Goal: Task Accomplishment & Management: Manage account settings

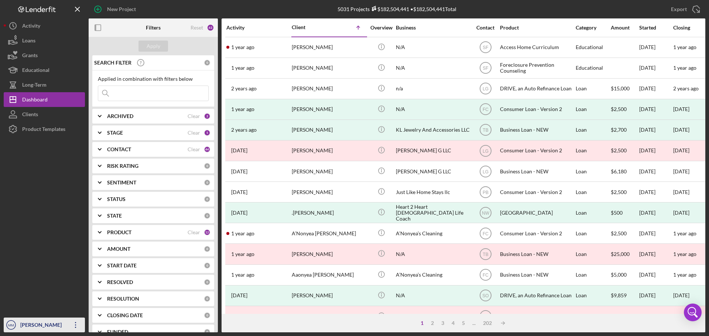
click at [76, 323] on icon "button" at bounding box center [75, 325] width 1 height 6
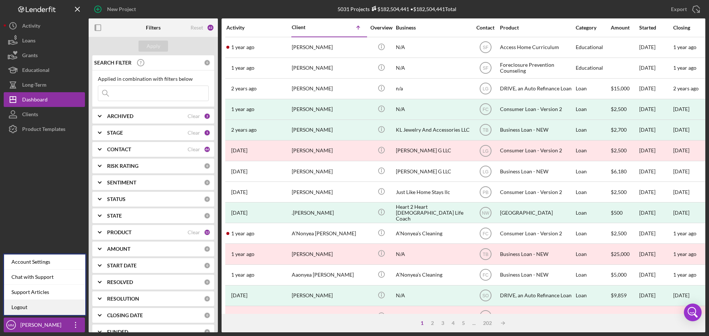
click at [41, 303] on link "Logout" at bounding box center [44, 307] width 81 height 15
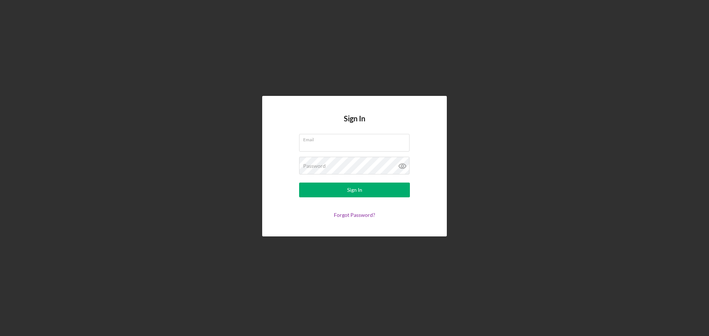
type input "[EMAIL_ADDRESS][DOMAIN_NAME]"
